Goal: Task Accomplishment & Management: Complete application form

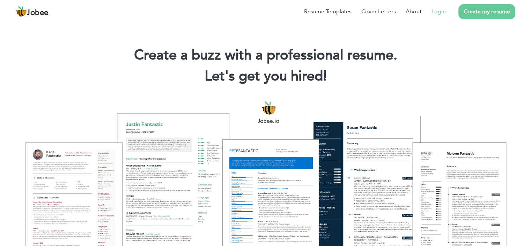
click at [440, 12] on link "Login" at bounding box center [439, 11] width 14 height 8
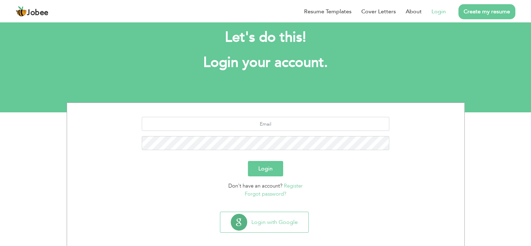
scroll to position [19, 0]
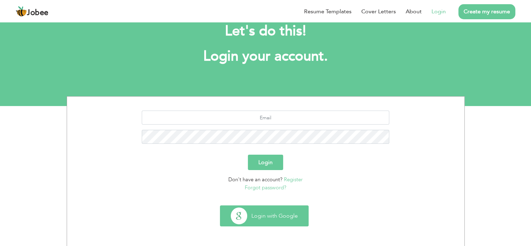
click at [282, 216] on button "Login with Google" at bounding box center [264, 215] width 88 height 20
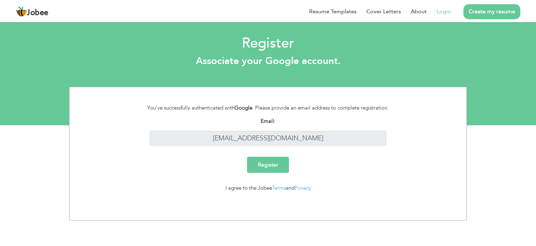
click at [268, 166] on input "Register" at bounding box center [268, 164] width 42 height 16
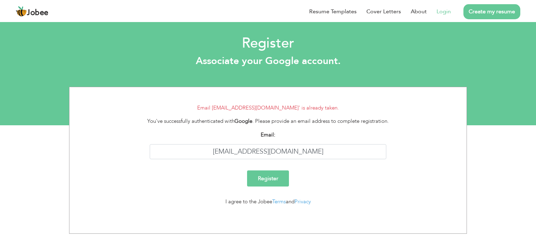
click at [441, 13] on link "Login" at bounding box center [444, 11] width 14 height 8
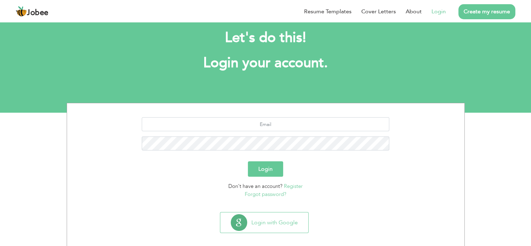
scroll to position [19, 0]
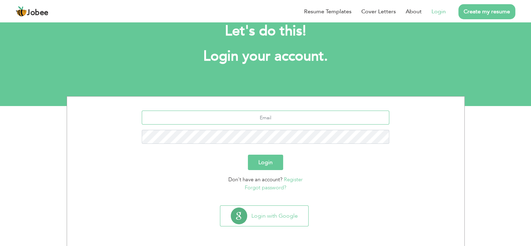
click at [290, 115] on input "text" at bounding box center [266, 117] width 248 height 14
type input "[EMAIL_ADDRESS][DOMAIN_NAME]"
click at [248, 154] on button "Login" at bounding box center [265, 161] width 35 height 15
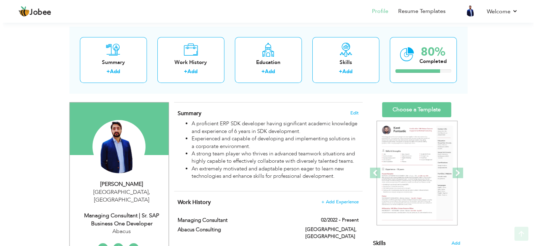
scroll to position [70, 0]
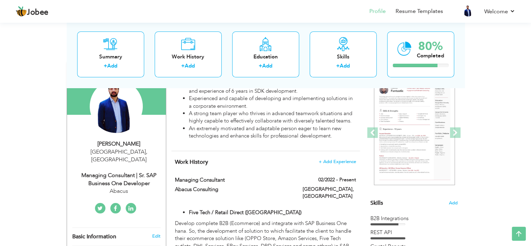
click at [130, 187] on div "Abacus" at bounding box center [119, 191] width 94 height 8
type input "Usman"
type input "Hassan"
type input "+923353412260"
select select "number:166"
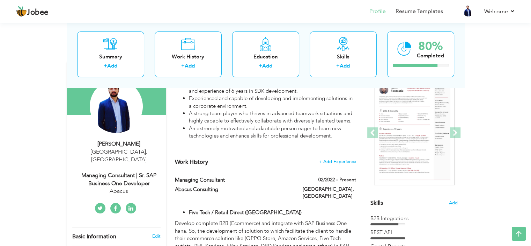
type input "Lahore"
select select "number:8"
type input "Abacus"
type input "Managing Consultant | Sr. SAP Business One Developer"
type input "https://www.linkedin.com/in/malik-usman-bb9b87163/"
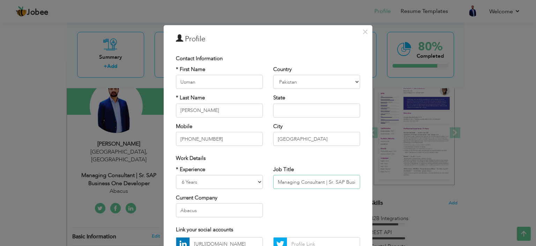
click at [333, 182] on input "Managing Consultant | Sr. SAP Business One Developer" at bounding box center [316, 182] width 87 height 14
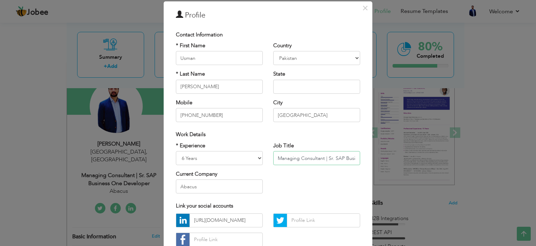
scroll to position [35, 0]
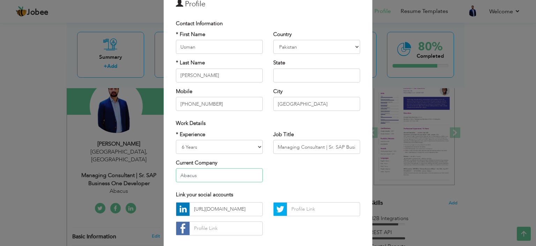
drag, startPoint x: 221, startPoint y: 171, endPoint x: 170, endPoint y: 176, distance: 51.2
click at [171, 176] on div "* Experience Entry Level Less than 1 Year 1 Year 2 Years 3 Years 4 Years 5 Year…" at bounding box center [219, 158] width 97 height 57
click at [301, 79] on input "text" at bounding box center [316, 75] width 87 height 14
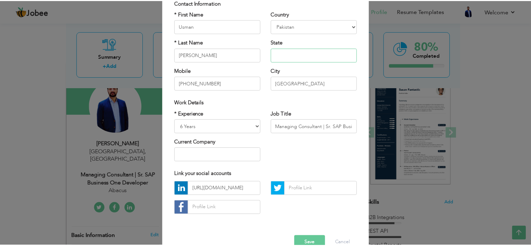
scroll to position [72, 0]
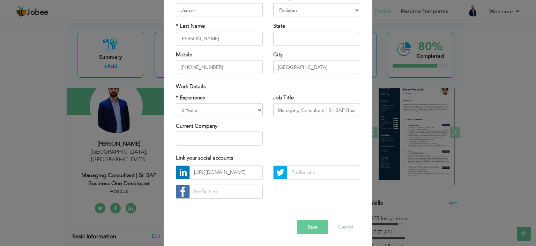
click at [303, 227] on button "Save" at bounding box center [312, 227] width 31 height 14
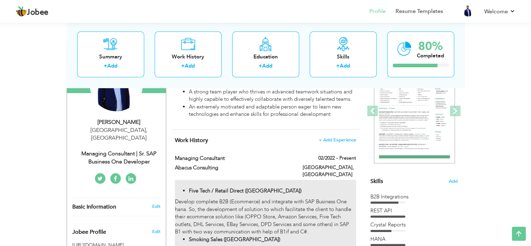
scroll to position [70, 0]
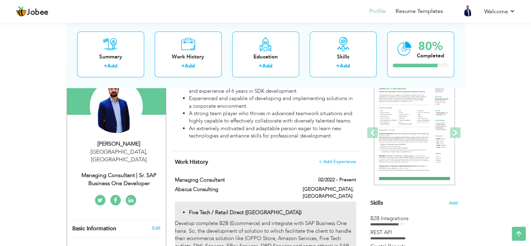
click at [300, 209] on li "Five Tech / Retail Direct (UK)" at bounding box center [272, 212] width 167 height 7
type input "Managing Consultant"
type input "Abacus Consulting"
type input "02/2022"
type input "Pakistan"
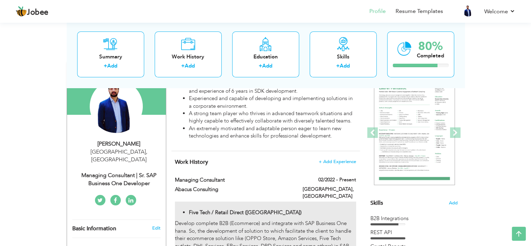
type input "[GEOGRAPHIC_DATA]"
checkbox input "true"
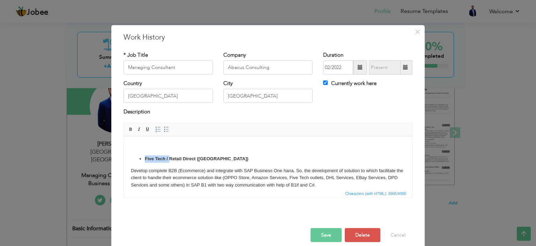
drag, startPoint x: 170, startPoint y: 156, endPoint x: 144, endPoint y: 156, distance: 26.5
click at [144, 156] on ul "Five Tech / Retail Direct (UK)" at bounding box center [268, 158] width 275 height 7
click at [329, 236] on button "Save" at bounding box center [326, 235] width 31 height 14
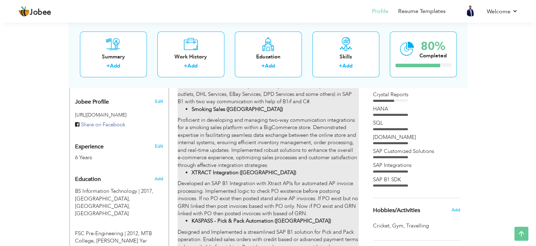
scroll to position [210, 0]
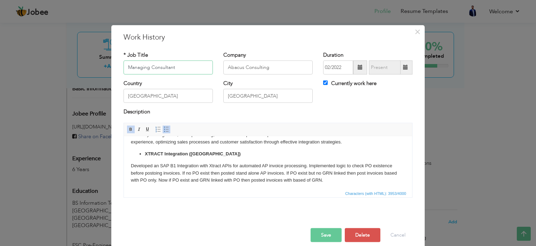
scroll to position [105, 0]
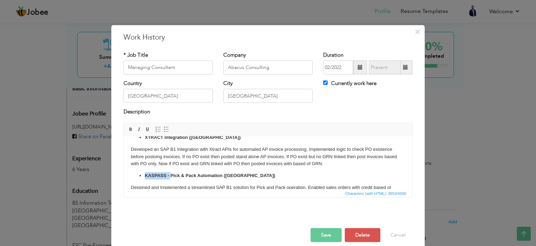
drag, startPoint x: 170, startPoint y: 176, endPoint x: 142, endPoint y: 176, distance: 28.6
click at [142, 176] on ul "KASPASS - Pick & Pack Automation (UK)" at bounding box center [268, 174] width 275 height 7
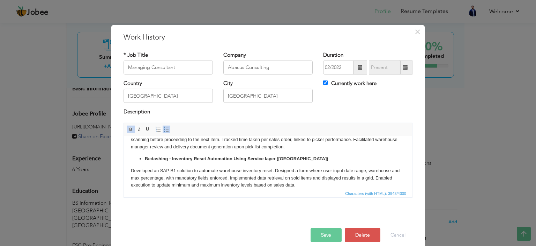
scroll to position [175, 0]
drag, startPoint x: 173, startPoint y: 159, endPoint x: 145, endPoint y: 158, distance: 28.0
click at [145, 158] on strong "Bedashing - Inventory Reset Automation Using Service layer (UAE)" at bounding box center [237, 157] width 184 height 5
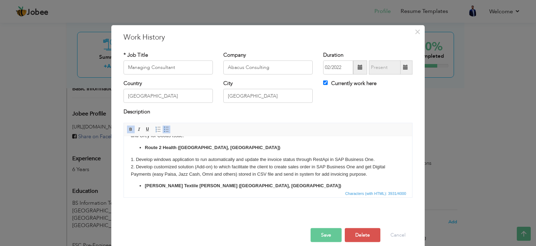
scroll to position [279, 0]
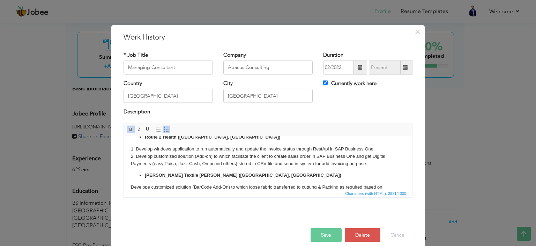
click at [379, 164] on body "Retail Direct (UK) Develop complete B2B (Ecommerce) and integrate with SAP Busi…" at bounding box center [268, 37] width 275 height 349
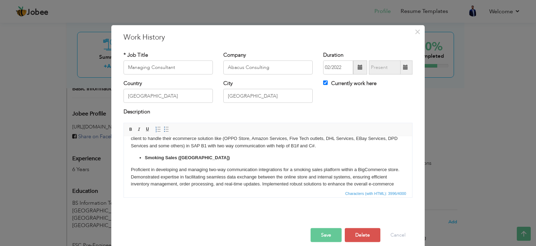
scroll to position [0, 0]
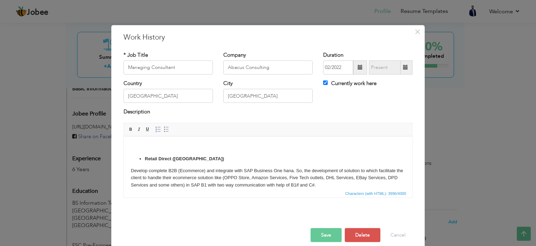
click at [137, 158] on ul "Retail Direct ([GEOGRAPHIC_DATA])" at bounding box center [268, 158] width 275 height 7
drag, startPoint x: 132, startPoint y: 147, endPoint x: 156, endPoint y: 154, distance: 25.8
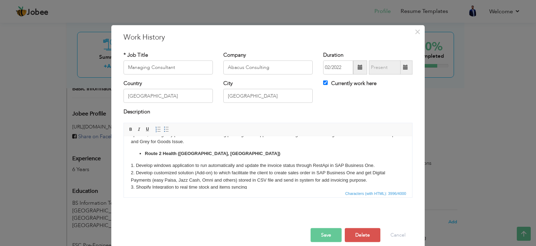
scroll to position [279, 0]
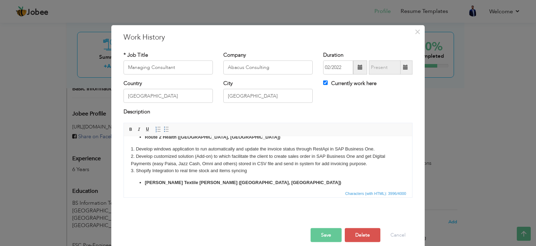
click at [256, 170] on body "Retail Direct (UK) Develop complete B2B (Ecommerce) and integrate with SAP Busi…" at bounding box center [268, 41] width 275 height 356
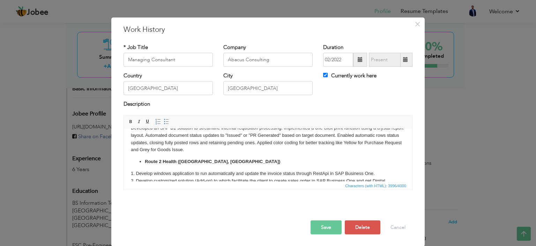
scroll to position [282, 0]
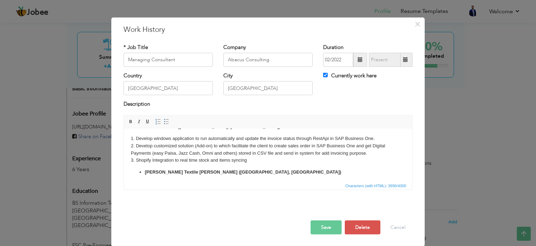
click at [249, 159] on body "Retail Direct (UK) Develop complete B2B (Ecommerce) and integrate with SAP Busi…" at bounding box center [268, 31] width 275 height 356
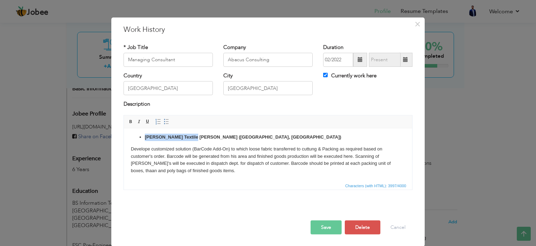
drag, startPoint x: 189, startPoint y: 137, endPoint x: 146, endPoint y: 136, distance: 43.0
click at [146, 136] on strong "Shabbir Textile Mills (Lahore, Pakistan)" at bounding box center [243, 136] width 197 height 5
click at [190, 137] on strong "Barcode Generation ([GEOGRAPHIC_DATA], [GEOGRAPHIC_DATA])" at bounding box center [218, 136] width 147 height 5
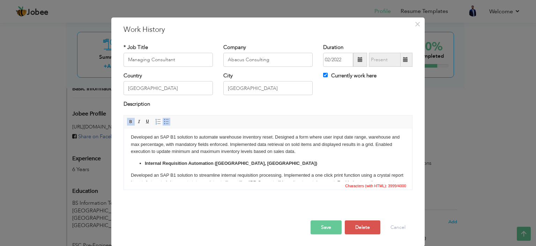
scroll to position [73, 0]
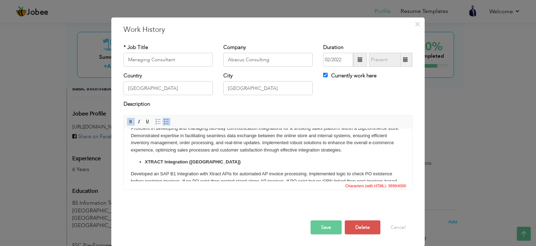
click at [322, 225] on button "Save" at bounding box center [326, 227] width 31 height 14
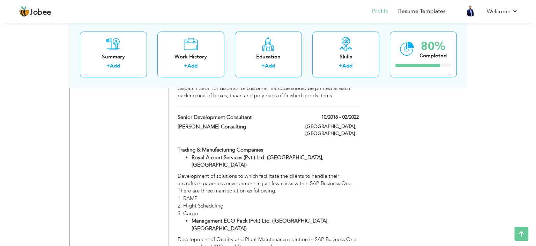
scroll to position [629, 0]
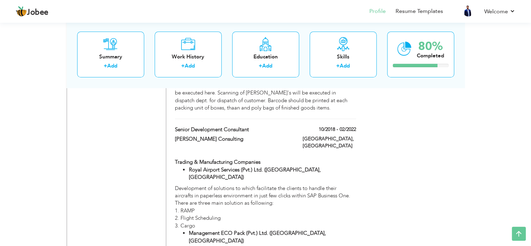
click at [295, 135] on div "[PERSON_NAME] Consulting" at bounding box center [234, 139] width 128 height 9
type input "Senior Development Consultant"
type input "[PERSON_NAME] Consulting"
type input "10/2018"
type input "02/2022"
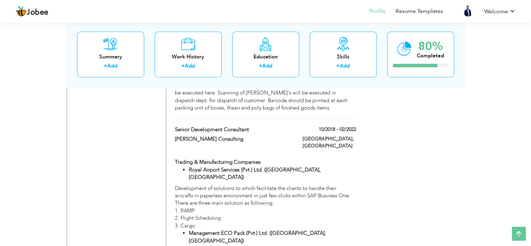
checkbox input "false"
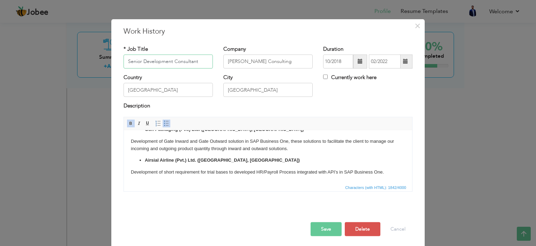
scroll to position [8, 0]
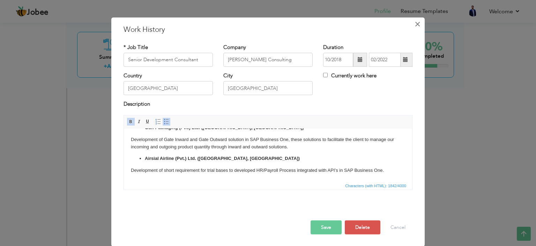
click at [415, 23] on span "×" at bounding box center [418, 23] width 6 height 13
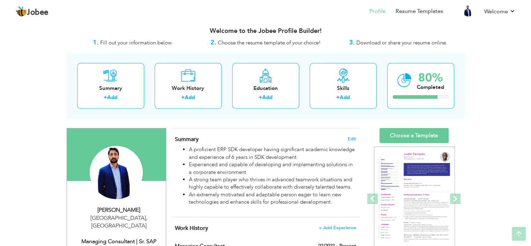
scroll to position [0, 0]
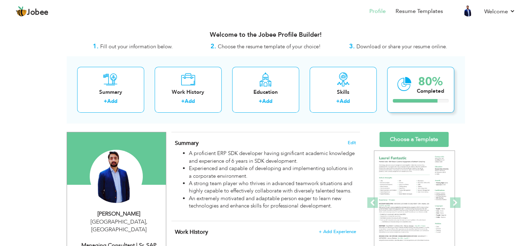
click at [436, 86] on div "80%" at bounding box center [430, 82] width 27 height 12
click at [422, 82] on div "80%" at bounding box center [430, 82] width 27 height 12
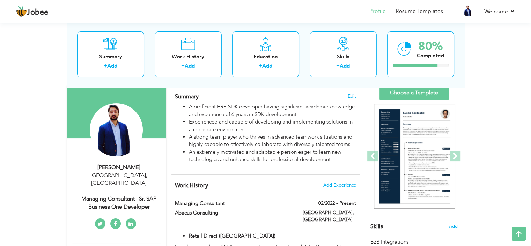
scroll to position [35, 0]
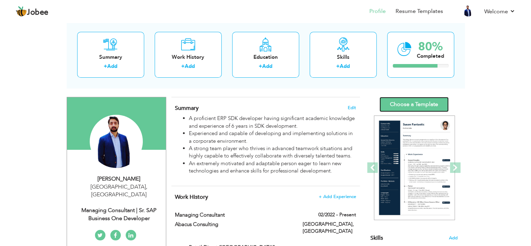
click at [427, 103] on link "Choose a Template" at bounding box center [414, 104] width 69 height 15
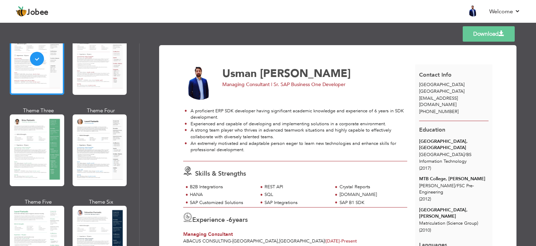
scroll to position [140, 0]
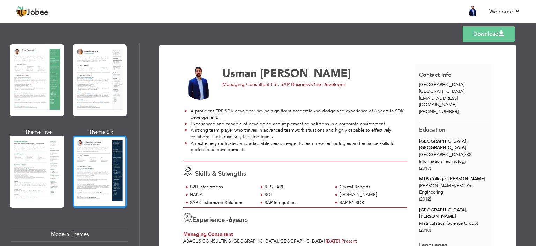
click at [91, 144] on div at bounding box center [100, 172] width 54 height 72
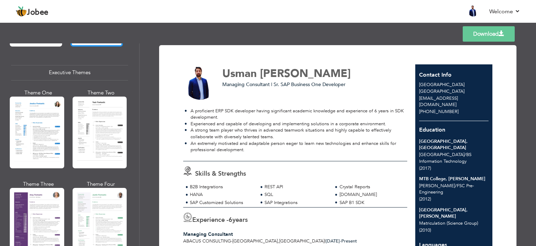
scroll to position [524, 0]
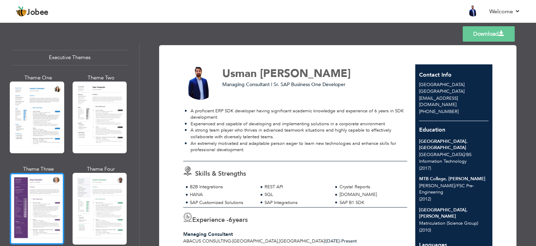
click at [35, 173] on div at bounding box center [37, 209] width 54 height 72
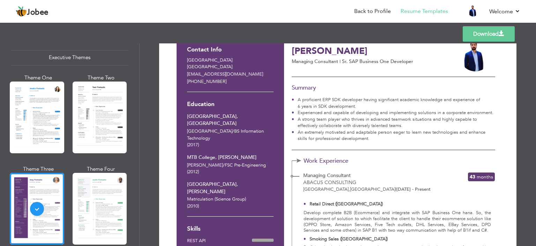
scroll to position [24, 0]
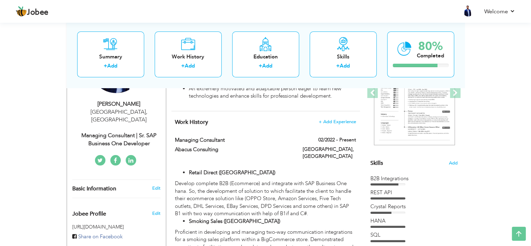
scroll to position [98, 0]
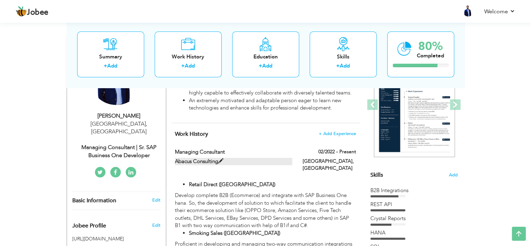
click at [221, 158] on span at bounding box center [220, 160] width 5 height 5
type input "Managing Consultant"
type input "Abacus Consulting"
type input "02/2022"
type input "[GEOGRAPHIC_DATA]"
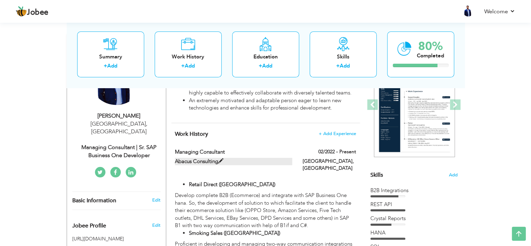
type input "[GEOGRAPHIC_DATA]"
checkbox input "true"
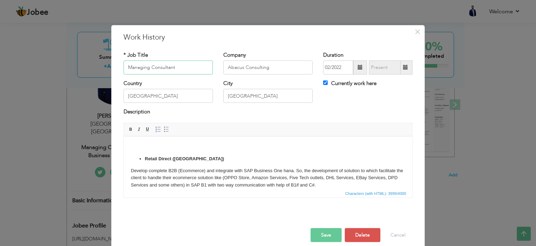
drag, startPoint x: 175, startPoint y: 67, endPoint x: 119, endPoint y: 71, distance: 56.0
click at [119, 71] on div "* Job Title Managing Consultant" at bounding box center [168, 65] width 100 height 28
click at [243, 62] on input "Abacus Consulting" at bounding box center [268, 67] width 89 height 14
drag, startPoint x: 286, startPoint y: 66, endPoint x: 214, endPoint y: 66, distance: 72.7
click at [214, 66] on div "* Job Title Managing Consultant Company Abacus Consulting Duration 02/2022 Curr…" at bounding box center [268, 65] width 300 height 28
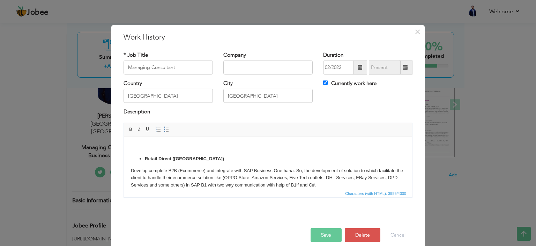
click at [328, 230] on button "Save" at bounding box center [326, 235] width 31 height 14
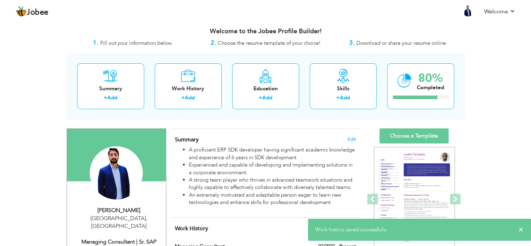
scroll to position [0, 0]
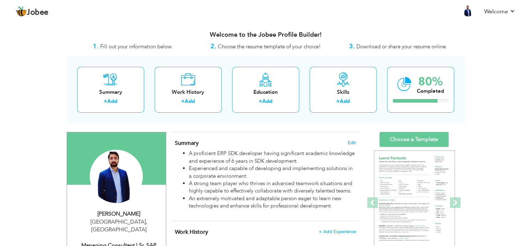
click at [402, 48] on span "Download or share your resume online." at bounding box center [402, 46] width 91 height 7
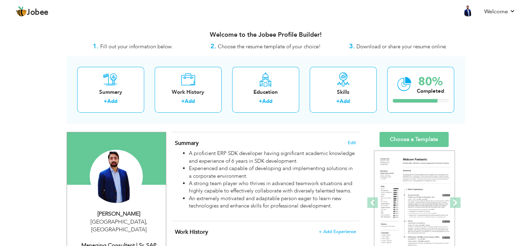
click at [352, 45] on strong "3." at bounding box center [352, 46] width 6 height 9
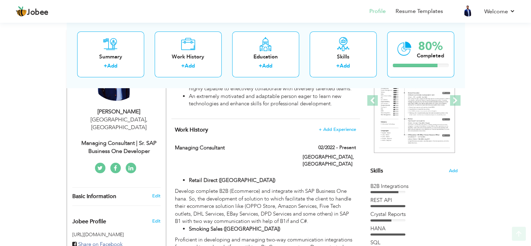
scroll to position [105, 0]
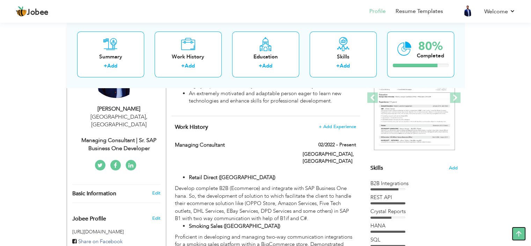
click at [518, 234] on icon at bounding box center [519, 233] width 14 height 14
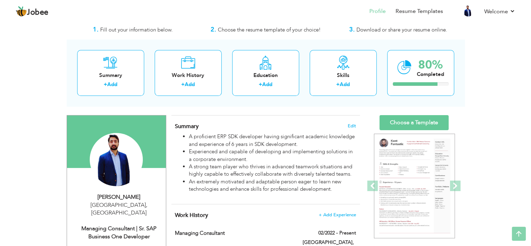
scroll to position [0, 0]
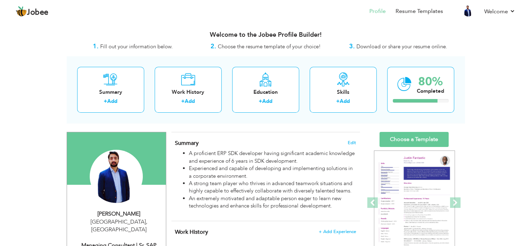
click at [413, 49] on span "Download or share your resume online." at bounding box center [402, 46] width 91 height 7
click at [274, 50] on span "Choose the resume template of your choice!" at bounding box center [269, 46] width 103 height 7
click at [171, 49] on span "Fill out your information below." at bounding box center [136, 46] width 73 height 7
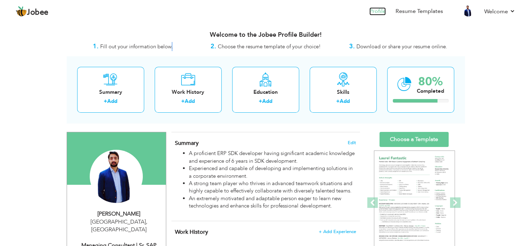
click at [379, 9] on link "Profile" at bounding box center [378, 11] width 16 height 8
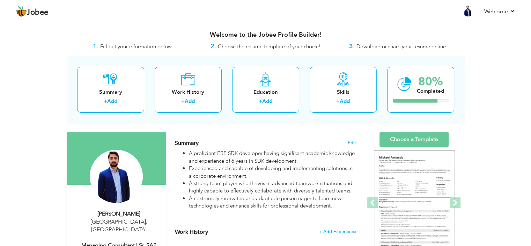
click at [390, 50] on span "Download or share your resume online." at bounding box center [402, 46] width 91 height 7
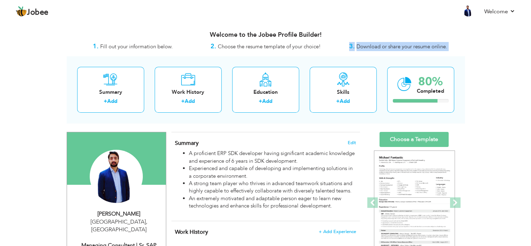
click at [390, 50] on span "Download or share your resume online." at bounding box center [402, 46] width 91 height 7
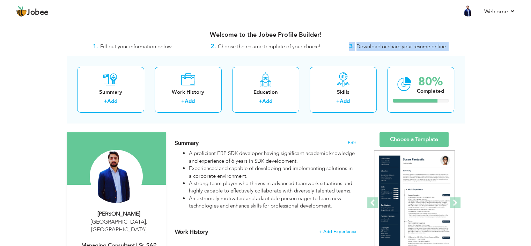
click at [390, 50] on span "Download or share your resume online." at bounding box center [402, 46] width 91 height 7
click at [360, 28] on div "Welcome to the Jobee Profile Builder!" at bounding box center [266, 32] width 398 height 17
click at [306, 40] on div "Welcome to the Jobee Profile Builder!" at bounding box center [266, 32] width 398 height 17
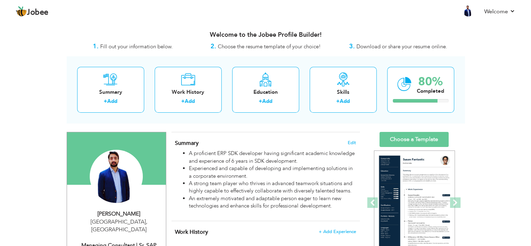
click at [306, 40] on div "Welcome to the Jobee Profile Builder!" at bounding box center [266, 32] width 398 height 17
click at [299, 31] on h3 "Welcome to the Jobee Profile Builder!" at bounding box center [266, 34] width 398 height 7
click at [298, 32] on h3 "Welcome to the Jobee Profile Builder!" at bounding box center [266, 34] width 398 height 7
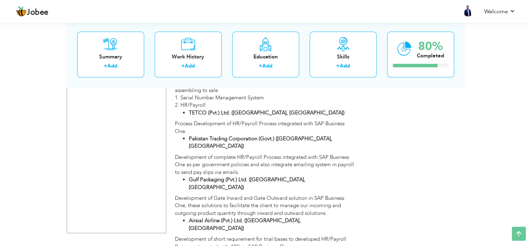
scroll to position [844, 0]
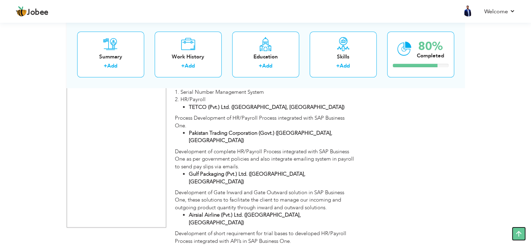
click at [513, 231] on icon at bounding box center [519, 233] width 14 height 14
click at [423, 59] on div "Completed" at bounding box center [430, 55] width 27 height 7
click at [423, 60] on div "80% Completed" at bounding box center [430, 48] width 27 height 23
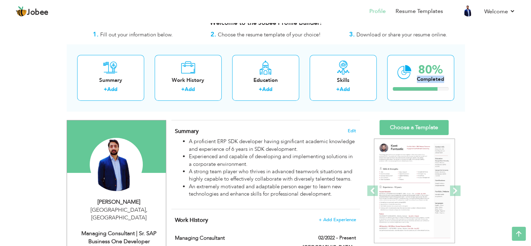
scroll to position [0, 0]
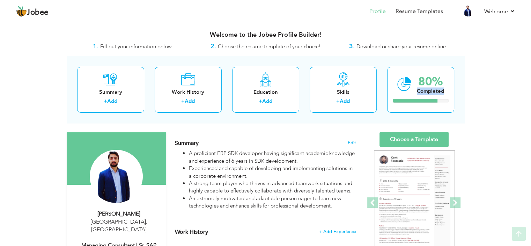
drag, startPoint x: 536, startPoint y: 201, endPoint x: 534, endPoint y: 18, distance: 183.0
click at [531, 18] on html "Jobee Profile Resume Templates Resume Templates Cover Letters About My Resume W…" at bounding box center [265, 123] width 531 height 246
click at [365, 41] on div "Welcome to the Jobee Profile Builder!" at bounding box center [266, 32] width 398 height 17
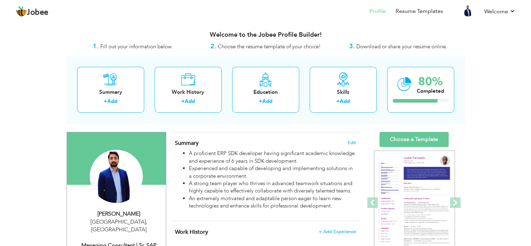
click at [350, 45] on strong "3." at bounding box center [352, 46] width 6 height 9
click at [407, 38] on div "Welcome to the Jobee Profile Builder!" at bounding box center [266, 32] width 398 height 17
click at [410, 45] on span "Download or share your resume online." at bounding box center [402, 46] width 91 height 7
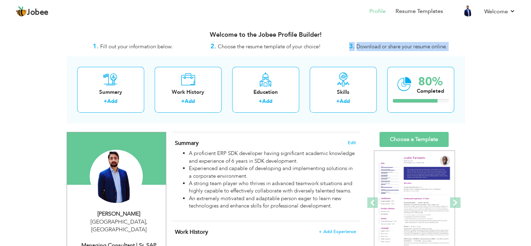
click at [410, 45] on span "Download or share your resume online." at bounding box center [402, 46] width 91 height 7
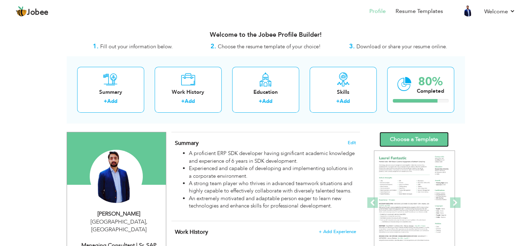
click at [409, 138] on link "Choose a Template" at bounding box center [414, 139] width 69 height 15
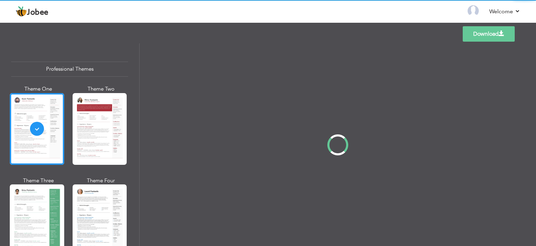
click at [94, 123] on div "Professional Themes Theme One Theme Two Theme Three Theme Four" at bounding box center [268, 144] width 536 height 202
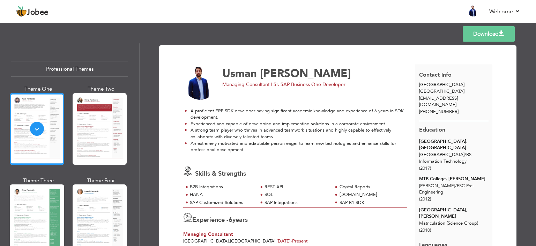
click at [496, 33] on link "Download" at bounding box center [489, 33] width 52 height 15
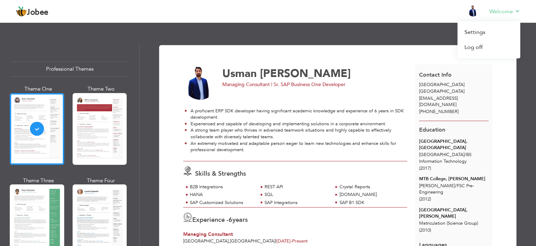
click at [513, 7] on li "Welcome Settings Log off" at bounding box center [500, 11] width 41 height 19
click at [479, 45] on link "Log off" at bounding box center [489, 47] width 63 height 15
